Goal: Information Seeking & Learning: Learn about a topic

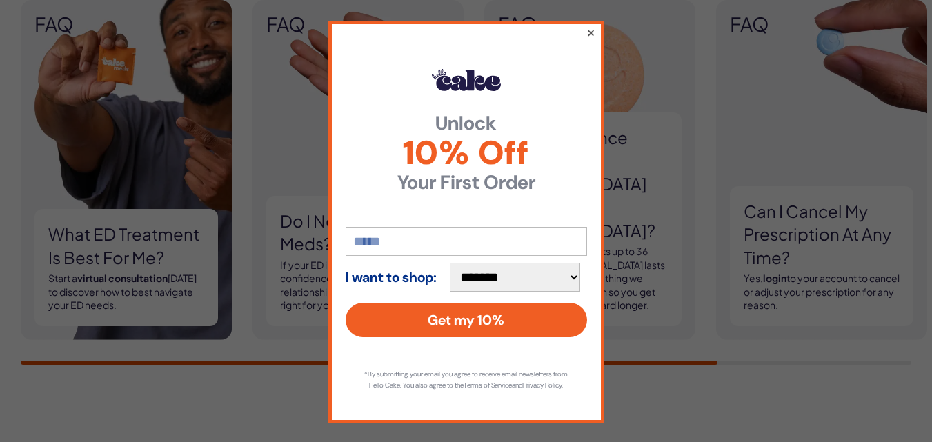
click at [586, 36] on button "×" at bounding box center [590, 32] width 9 height 17
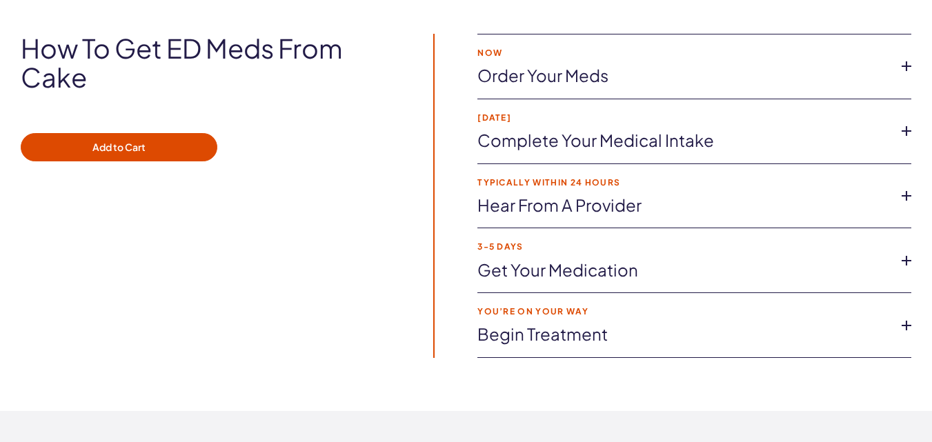
scroll to position [2502, 0]
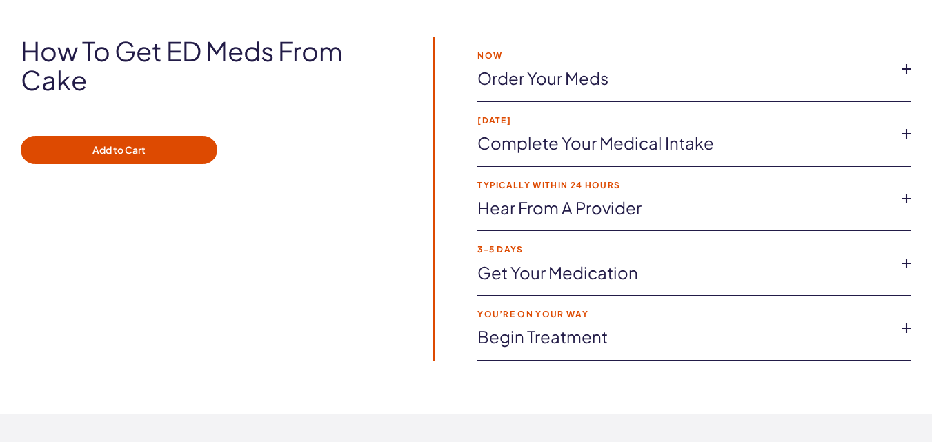
click at [908, 131] on icon at bounding box center [906, 133] width 21 height 21
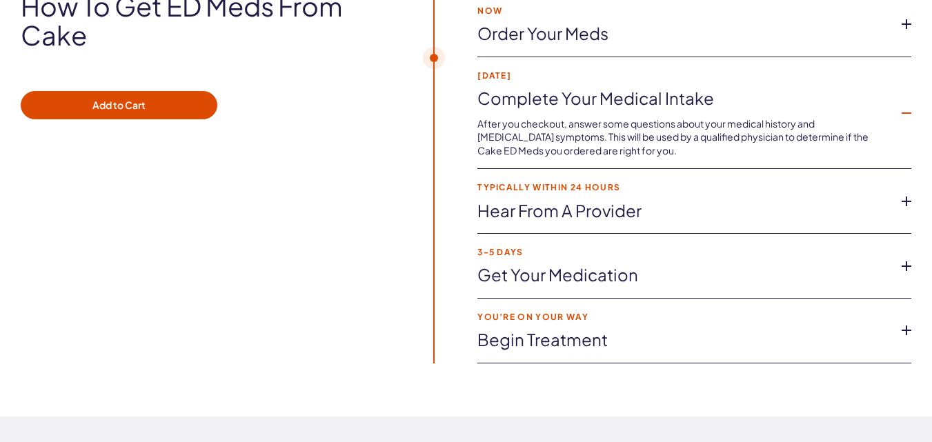
scroll to position [2571, 0]
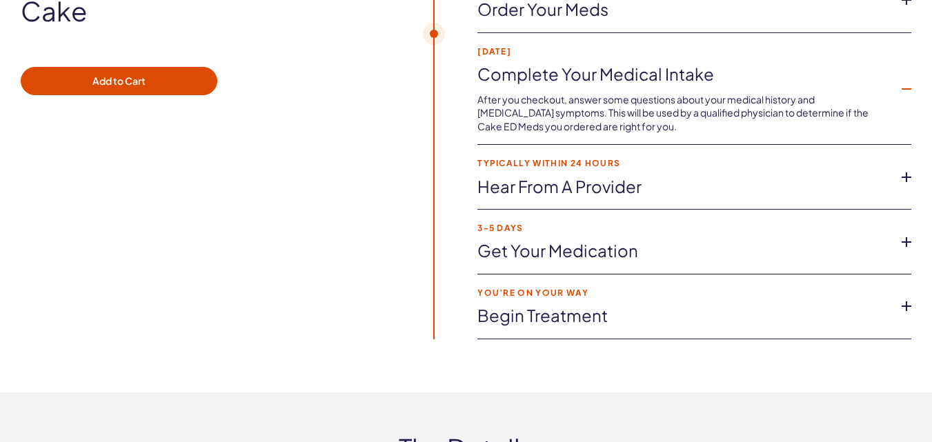
click at [906, 179] on icon at bounding box center [906, 177] width 21 height 21
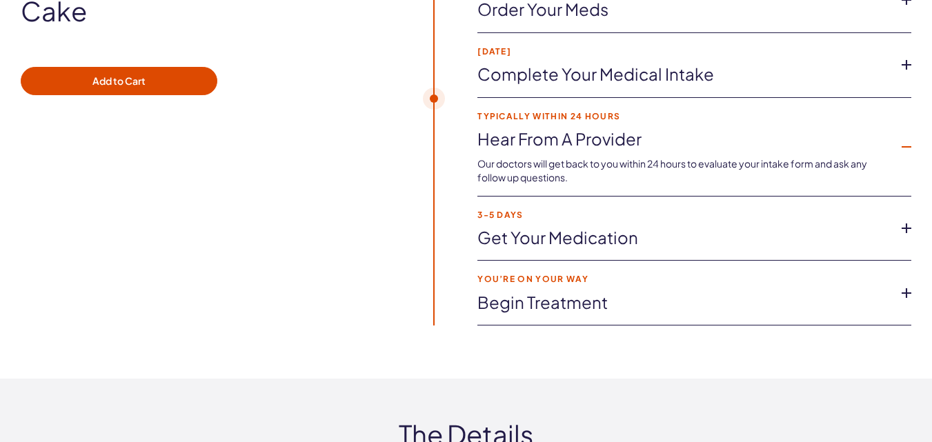
click at [904, 293] on icon at bounding box center [906, 293] width 21 height 21
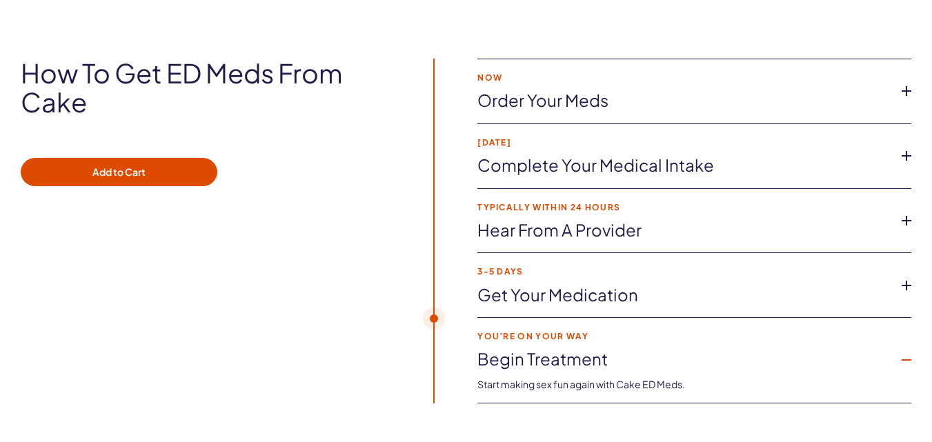
scroll to position [2433, 0]
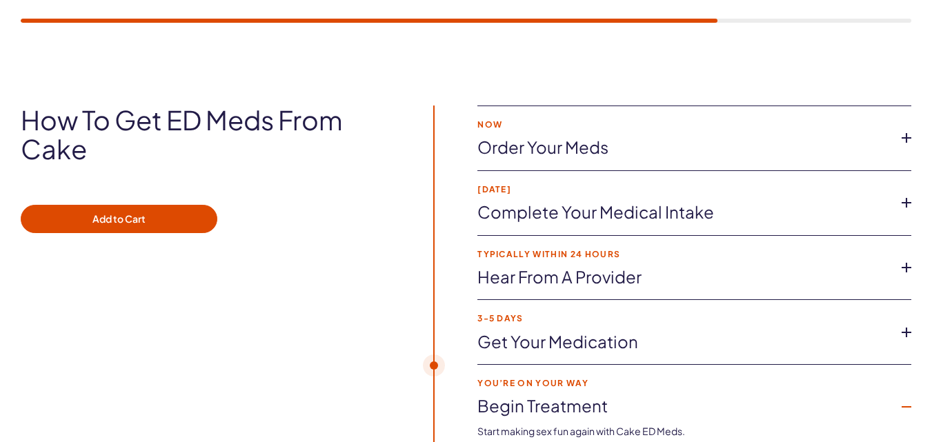
click at [903, 132] on icon at bounding box center [906, 138] width 21 height 21
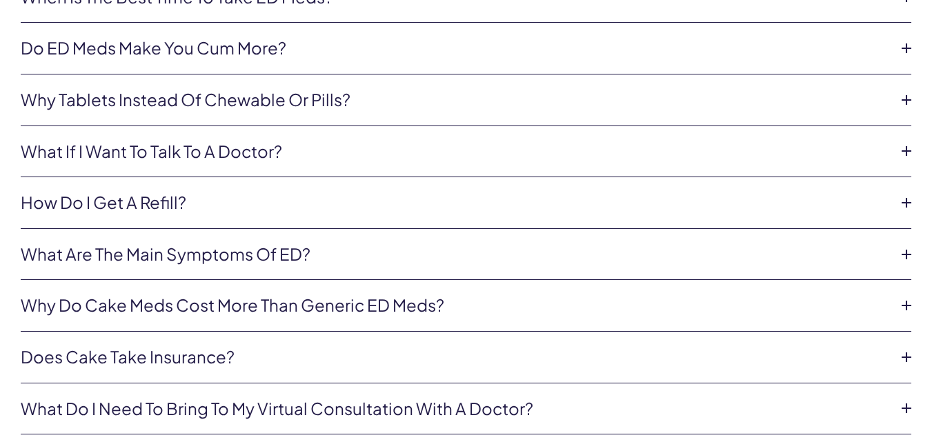
scroll to position [5813, 0]
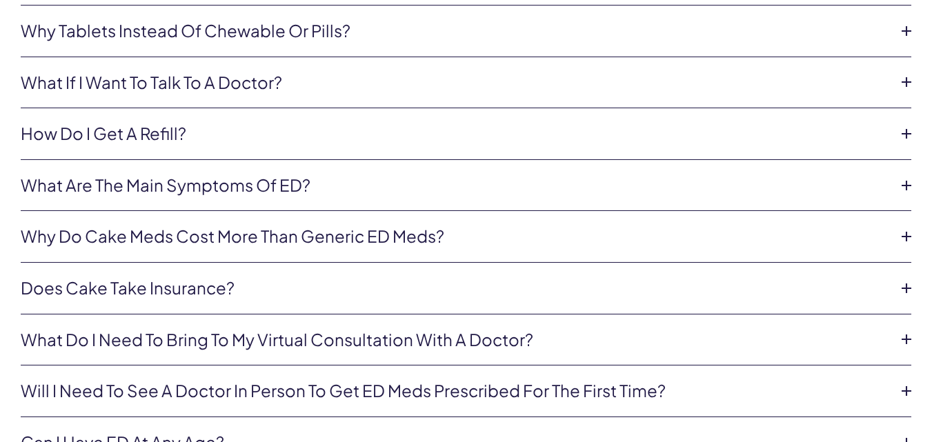
click at [905, 279] on icon at bounding box center [906, 288] width 21 height 21
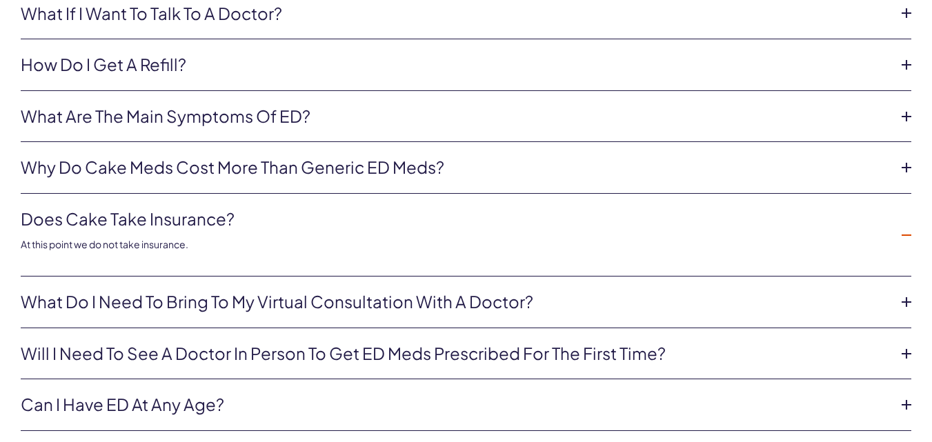
scroll to position [5951, 0]
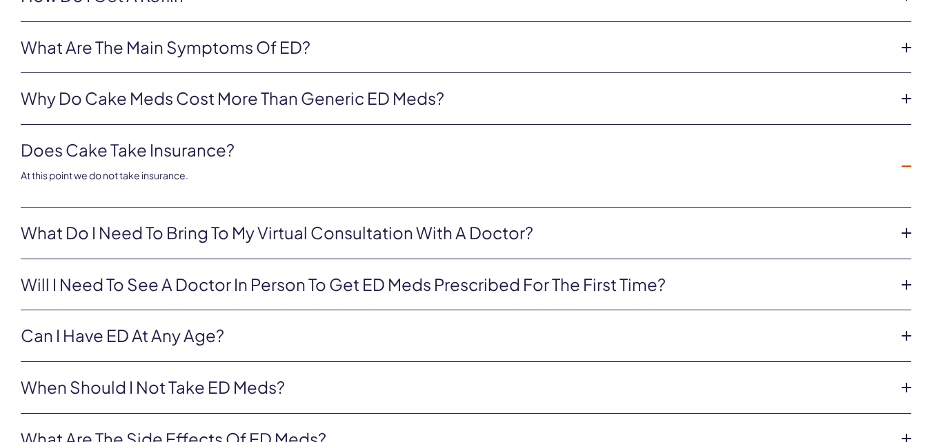
click at [904, 223] on icon at bounding box center [906, 233] width 21 height 21
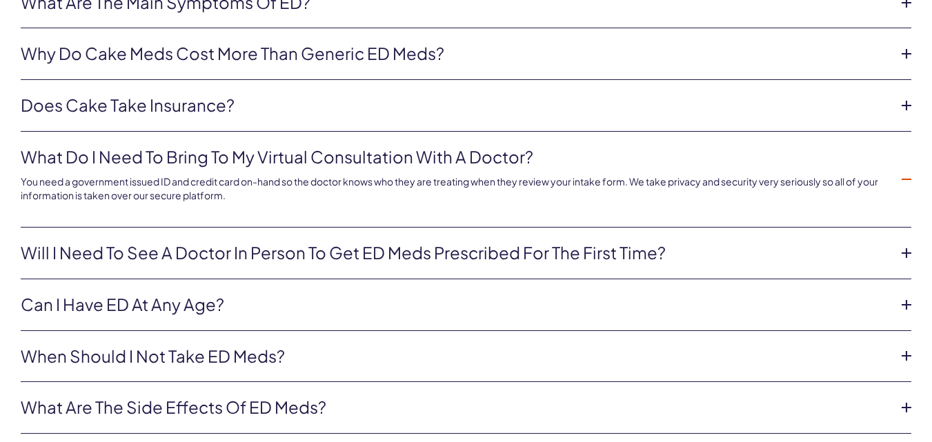
scroll to position [6020, 0]
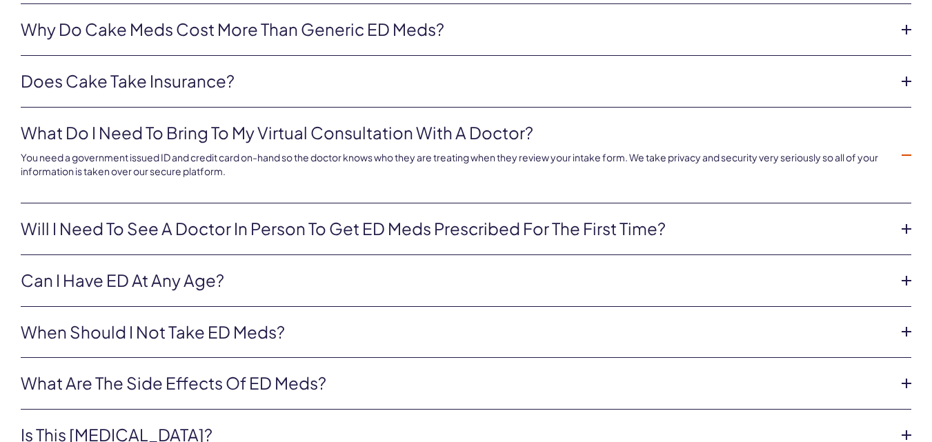
click at [904, 219] on icon at bounding box center [906, 229] width 21 height 21
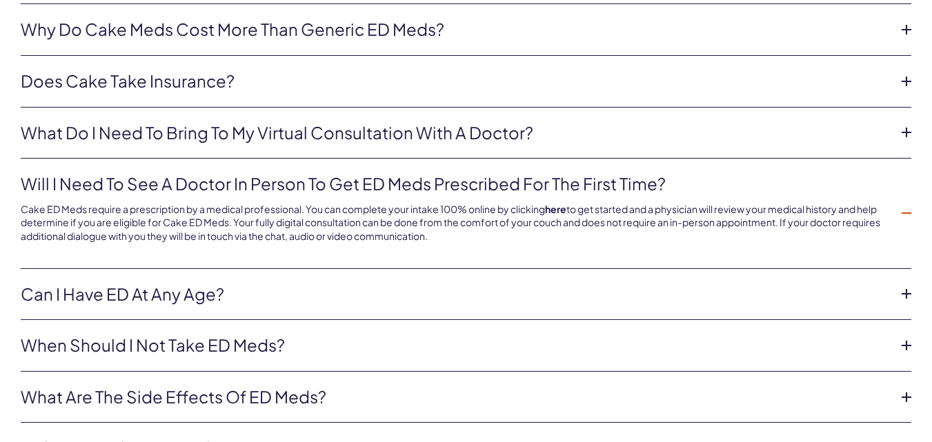
click at [906, 284] on icon at bounding box center [906, 294] width 21 height 21
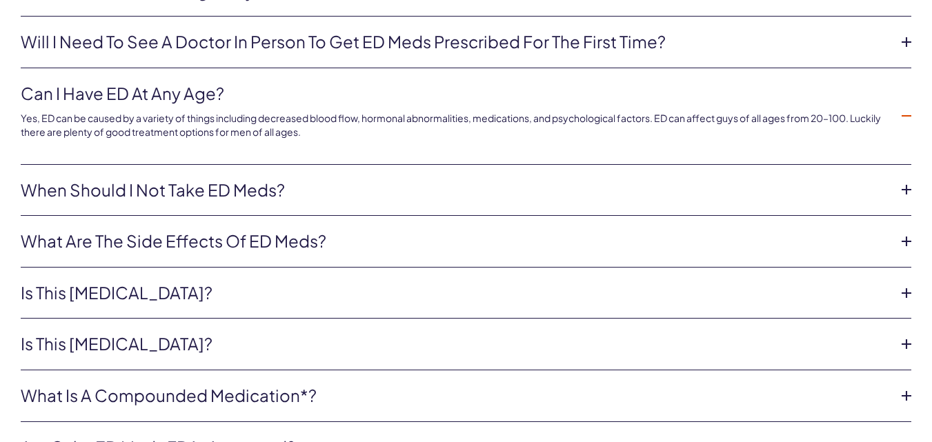
scroll to position [6227, 0]
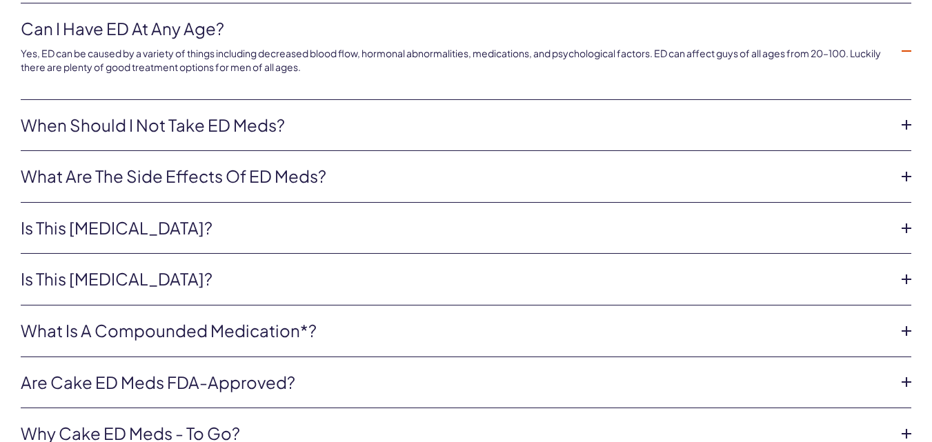
click at [904, 218] on icon at bounding box center [906, 228] width 21 height 21
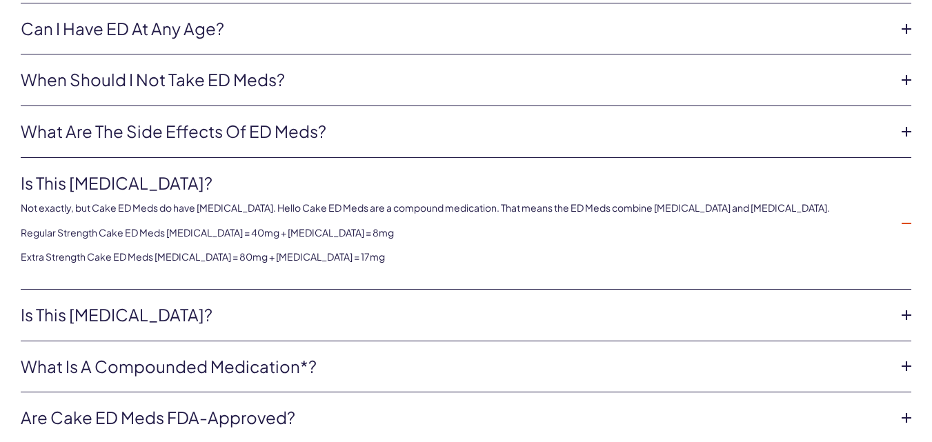
click at [904, 305] on icon at bounding box center [906, 315] width 21 height 21
click at [904, 299] on li "Is this [MEDICAL_DATA]? Not exactly, but Cake ED Meds do have [MEDICAL_DATA]. H…" at bounding box center [466, 316] width 891 height 52
click at [904, 304] on li "Is this [MEDICAL_DATA]? Not exactly, but Cake ED Meds do have [MEDICAL_DATA]. H…" at bounding box center [466, 316] width 891 height 52
click at [908, 213] on icon at bounding box center [906, 223] width 21 height 21
click at [906, 213] on icon at bounding box center [906, 223] width 21 height 21
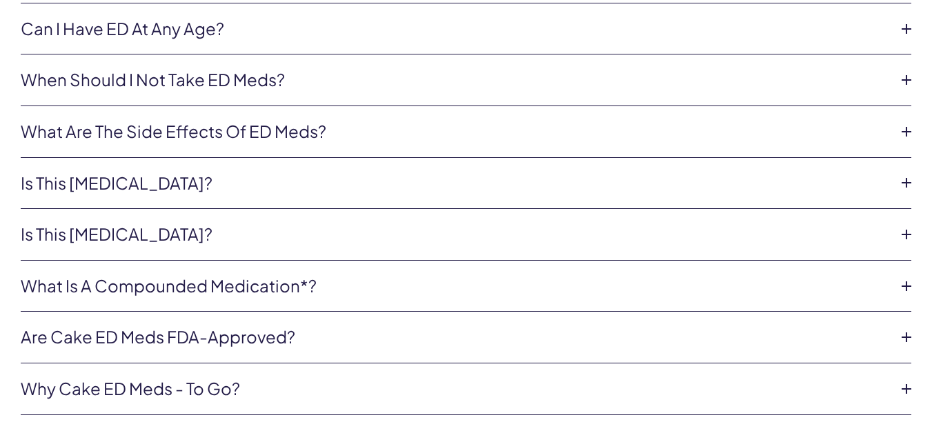
click at [905, 224] on icon at bounding box center [906, 234] width 21 height 21
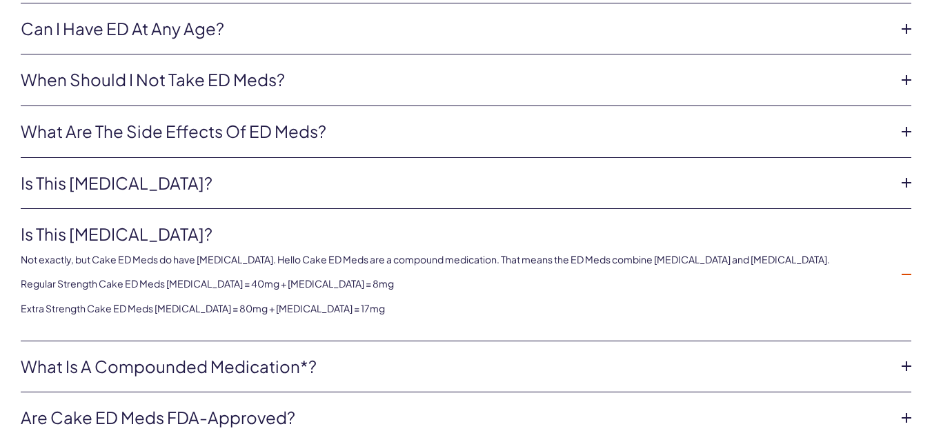
click at [904, 264] on icon at bounding box center [906, 274] width 21 height 21
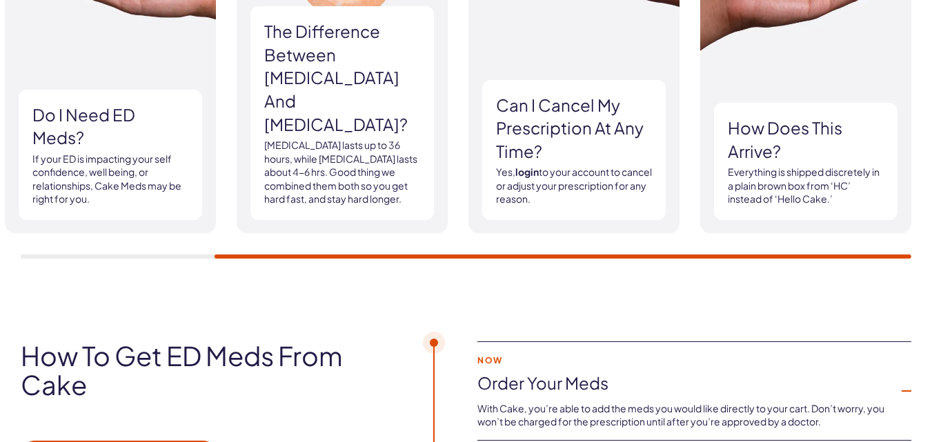
scroll to position [2157, 0]
